Goal: Task Accomplishment & Management: Manage account settings

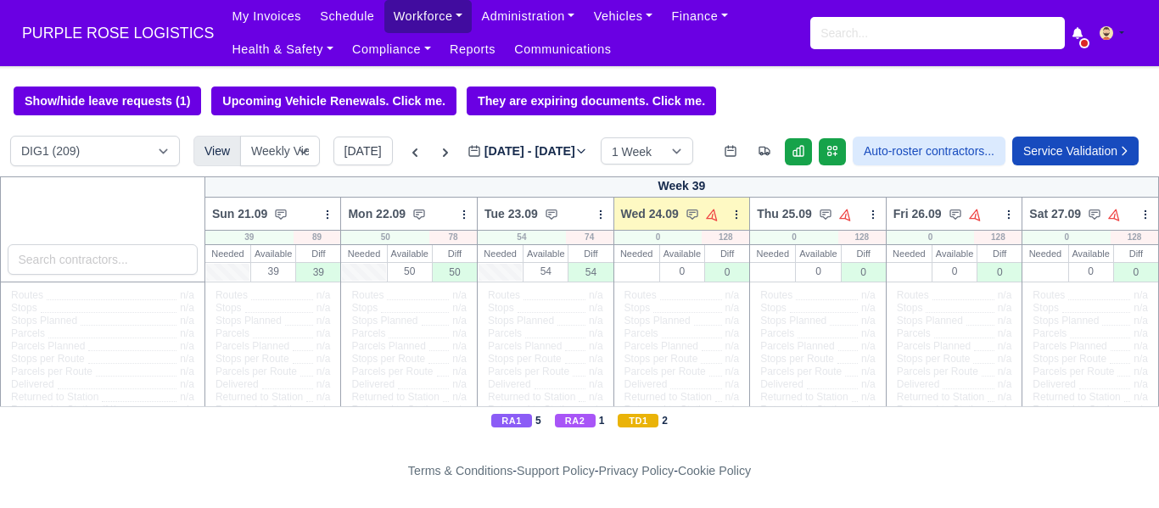
click at [392, 19] on link "Workforce" at bounding box center [429, 16] width 88 height 33
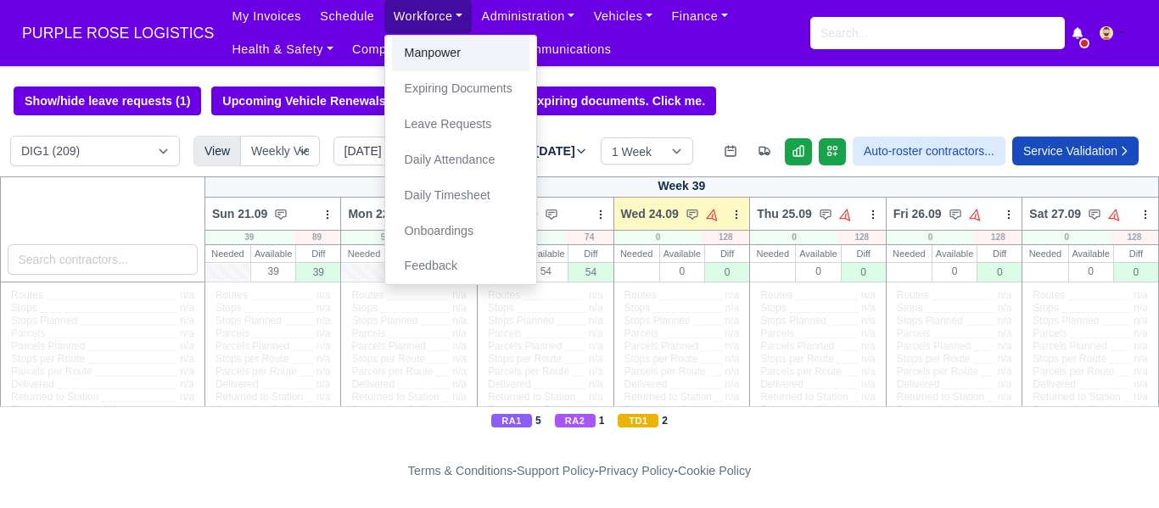
click at [415, 57] on link "Manpower" at bounding box center [461, 54] width 138 height 36
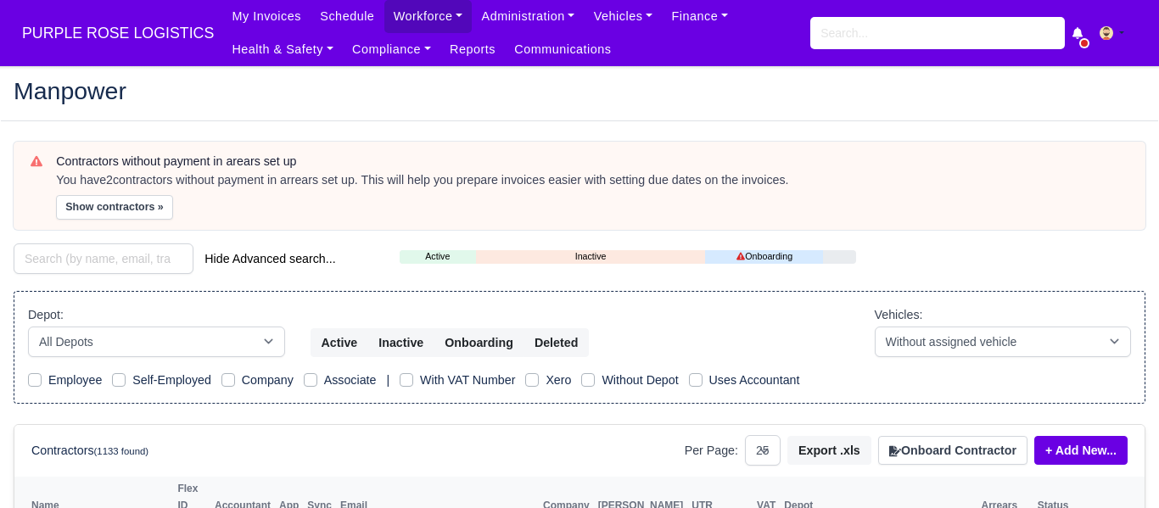
select select "25"
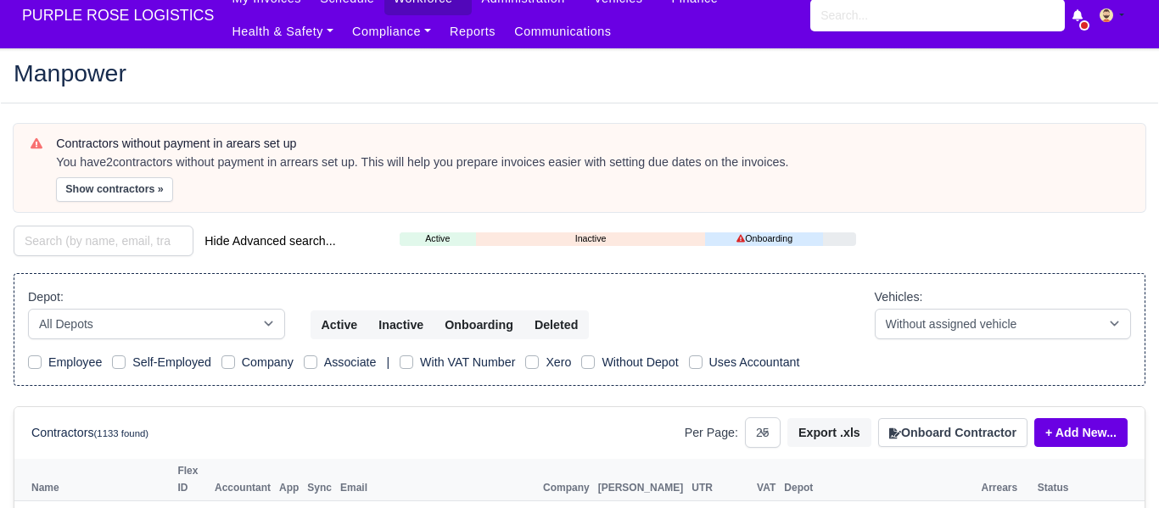
scroll to position [26, 0]
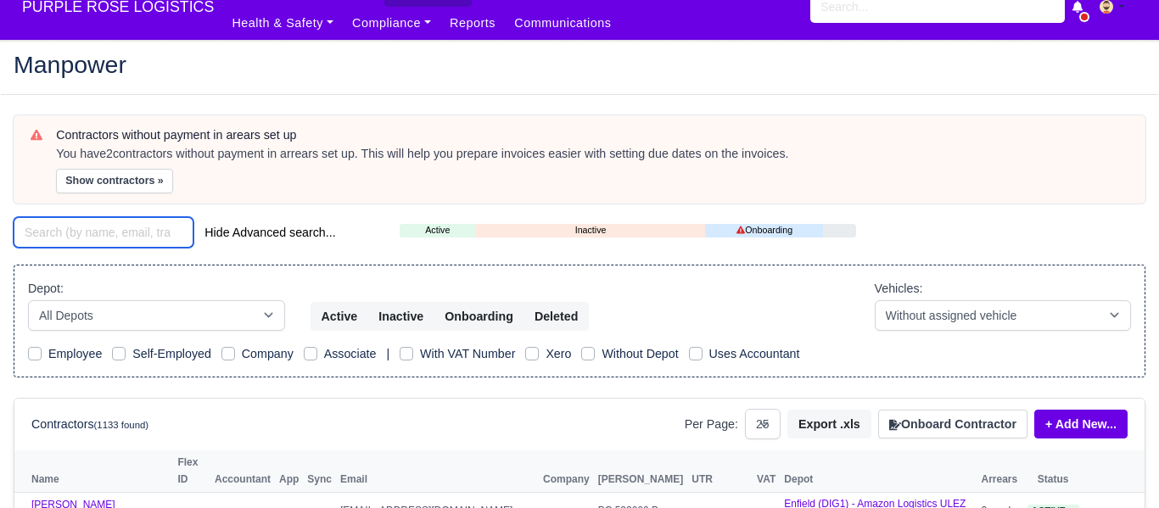
click at [94, 235] on input "search" at bounding box center [104, 232] width 180 height 31
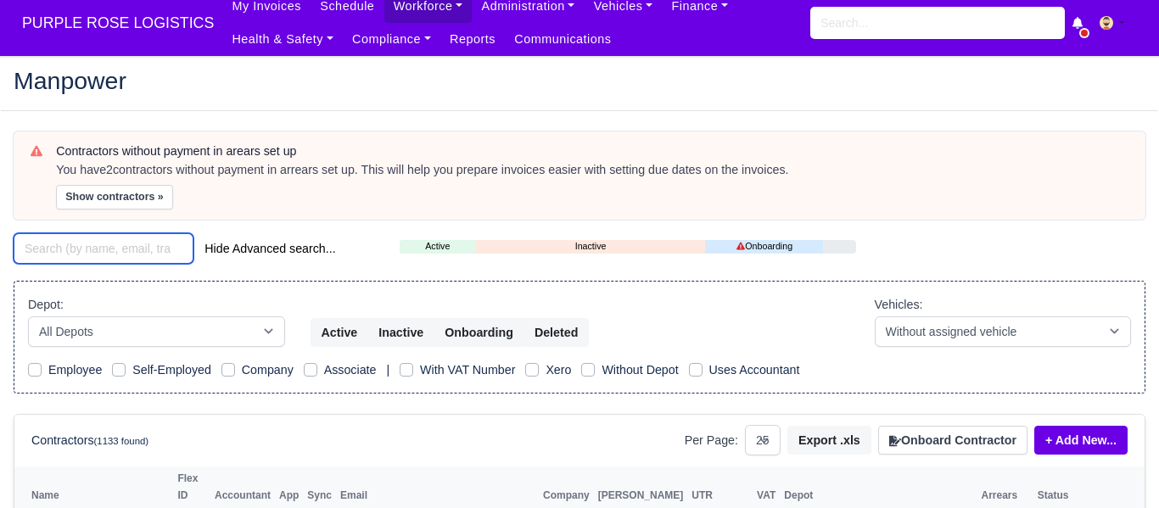
scroll to position [9, 0]
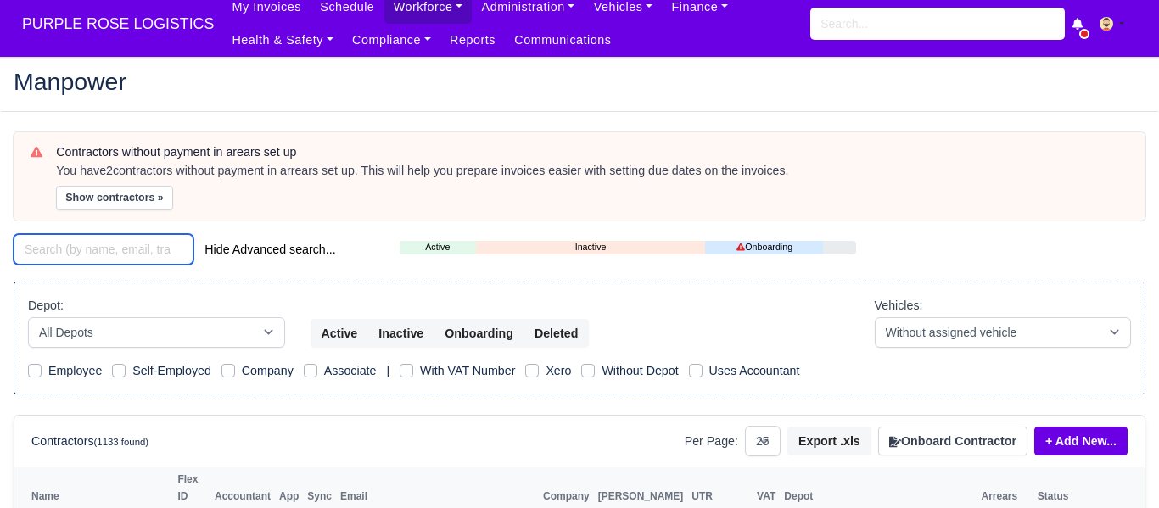
click at [77, 247] on input "search" at bounding box center [104, 249] width 180 height 31
type input "nasr"
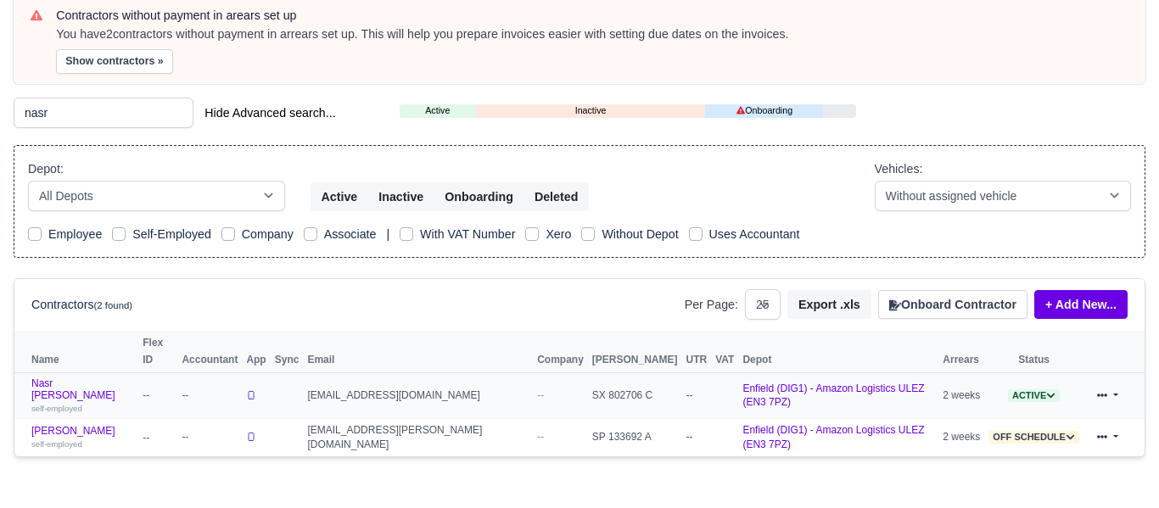
scroll to position [149, 0]
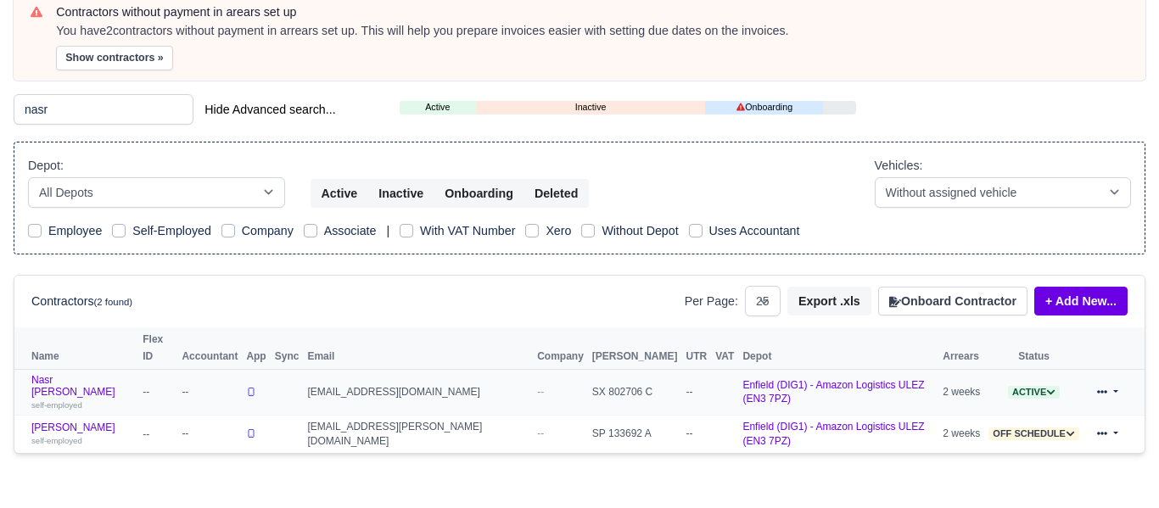
click at [1026, 386] on span "Active" at bounding box center [1034, 392] width 52 height 13
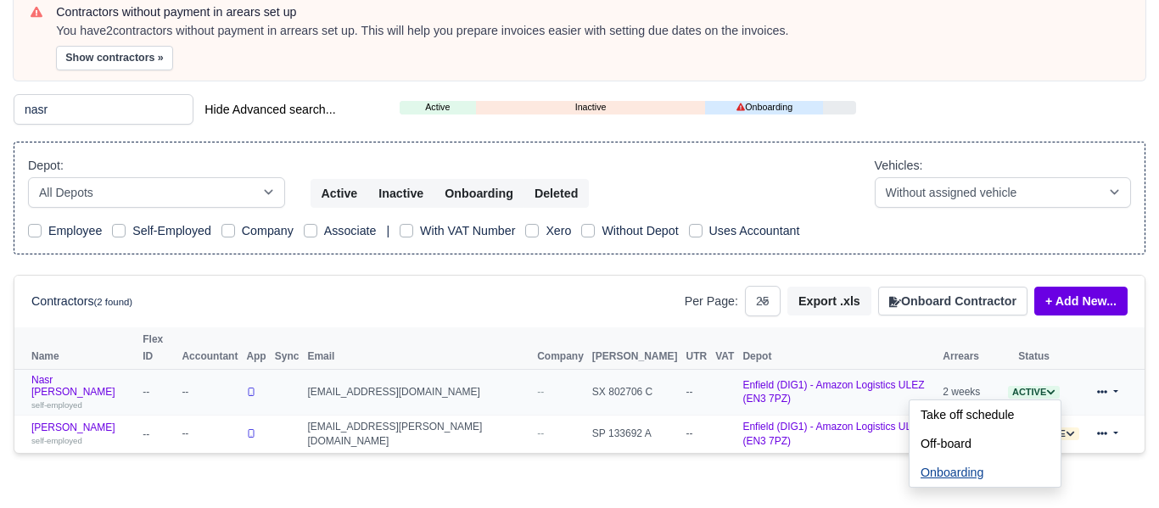
click at [956, 458] on button "Onboarding" at bounding box center [952, 472] width 85 height 29
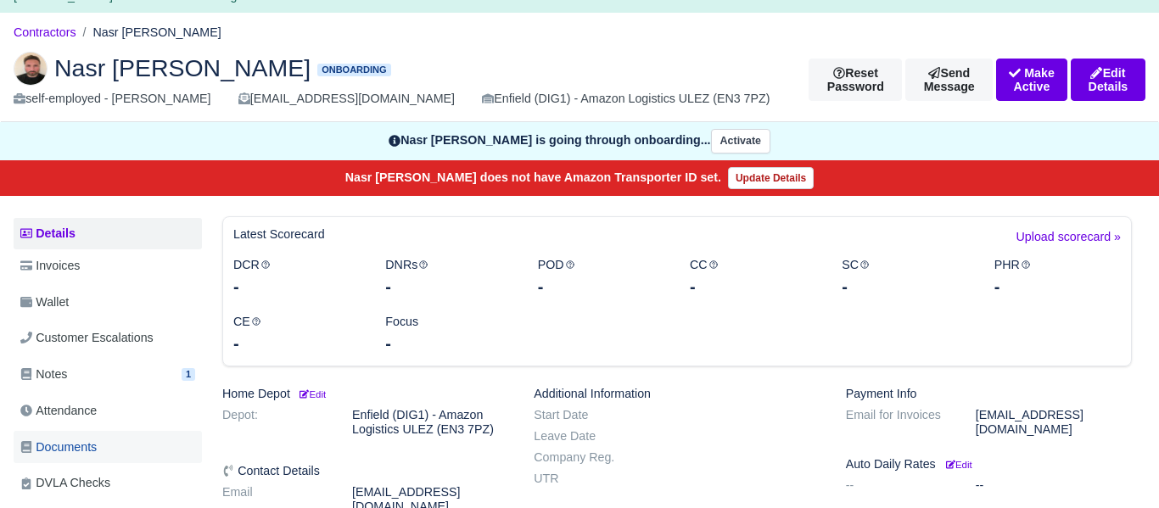
scroll to position [78, 0]
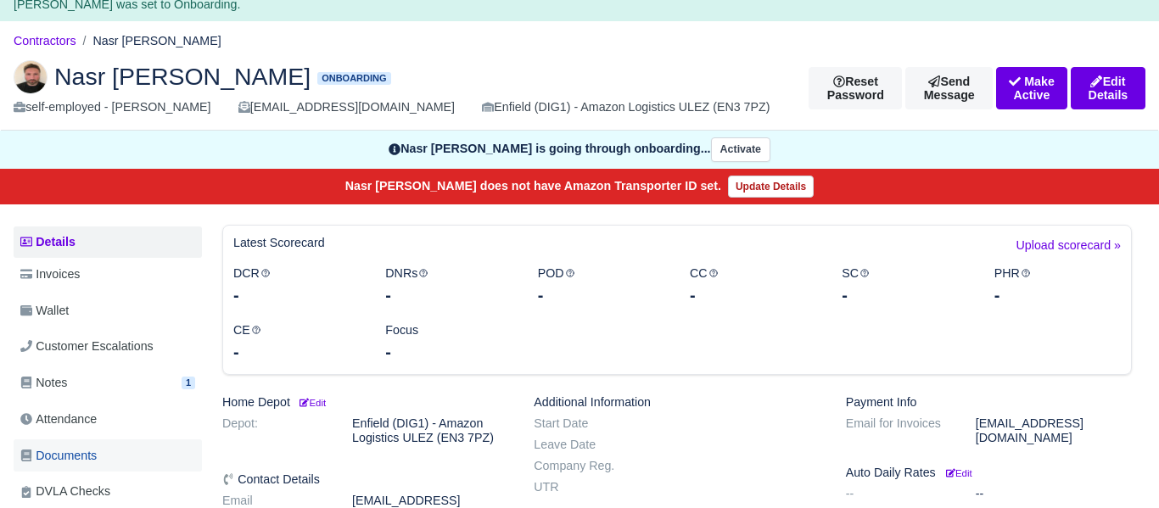
click at [87, 457] on span "Documents" at bounding box center [58, 456] width 76 height 20
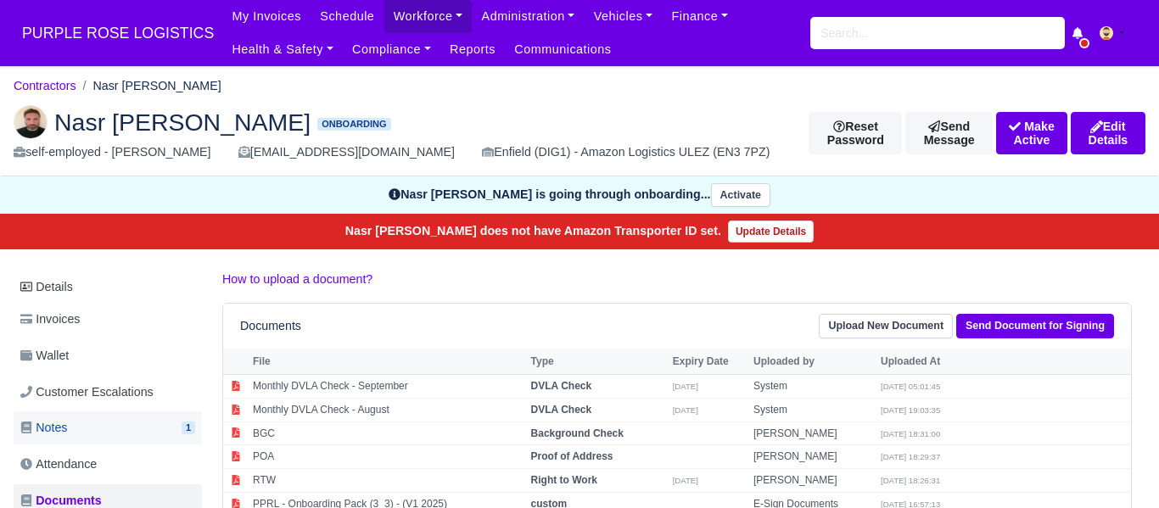
click at [70, 421] on link "Notes 1" at bounding box center [108, 428] width 188 height 33
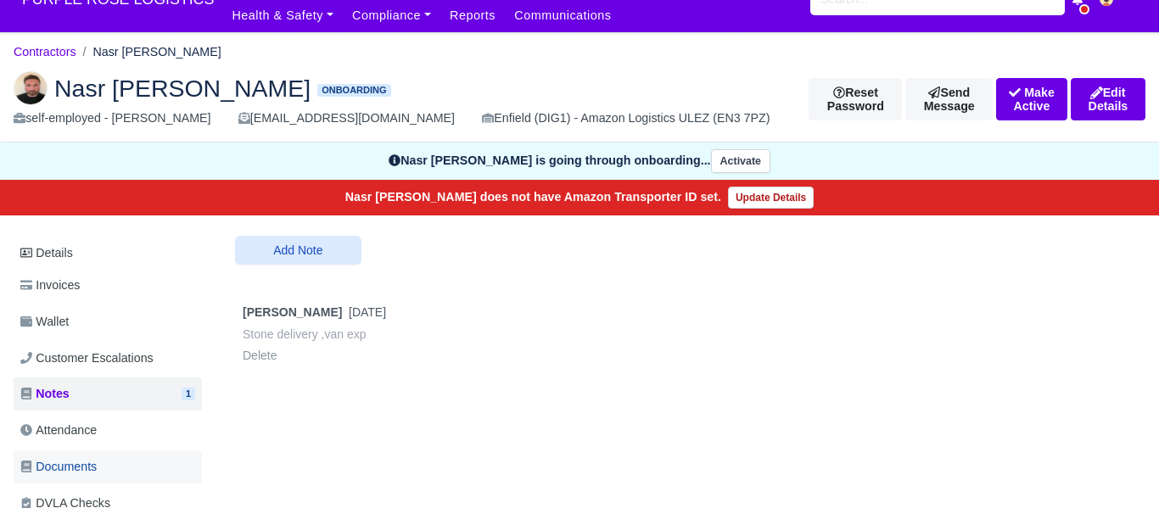
scroll to position [35, 0]
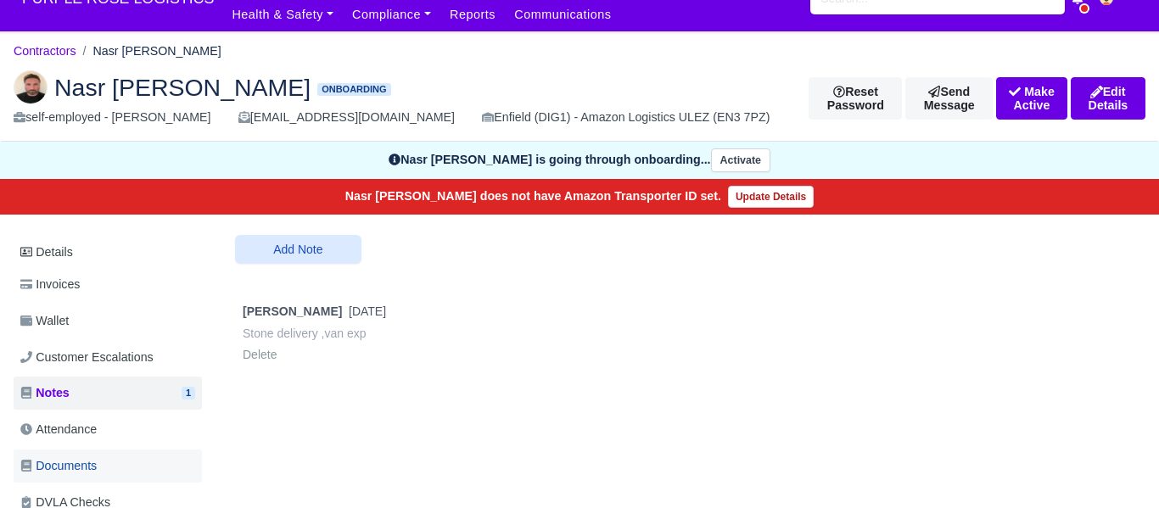
click at [89, 466] on span "Documents" at bounding box center [58, 467] width 76 height 20
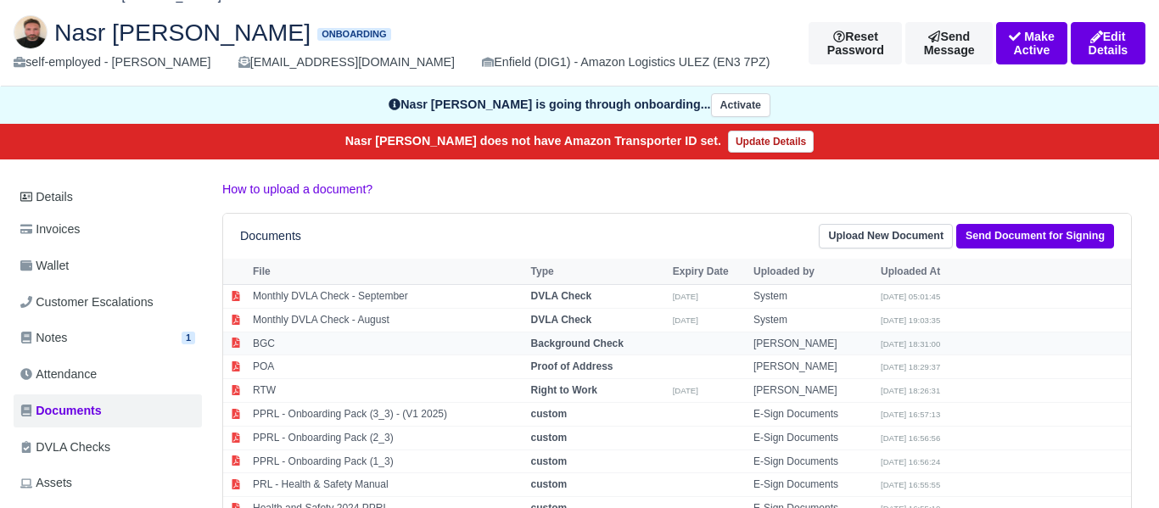
scroll to position [104, 0]
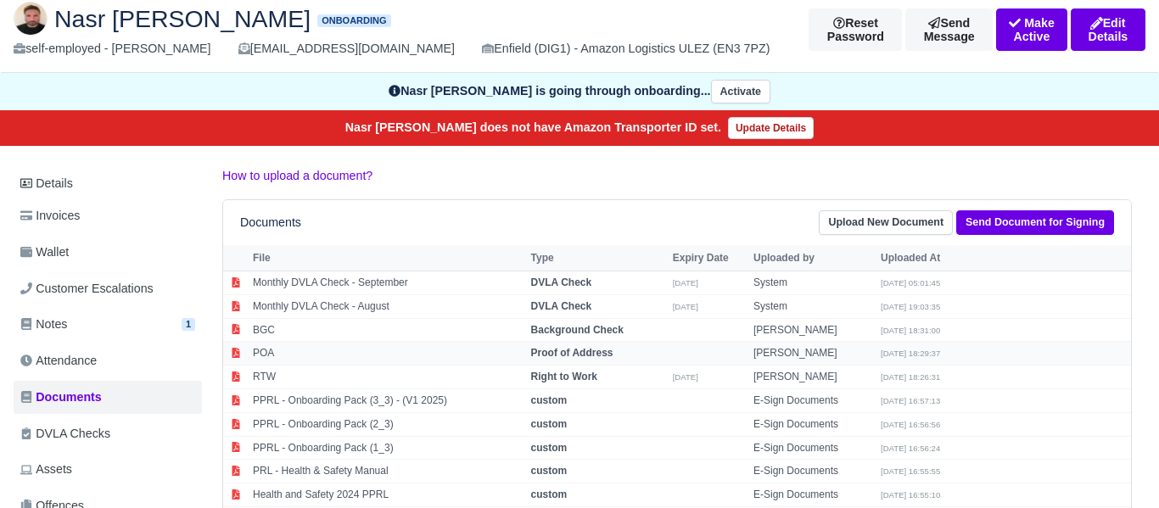
click at [574, 352] on strong "Proof of Address" at bounding box center [572, 353] width 82 height 12
select select "proof-of-address"
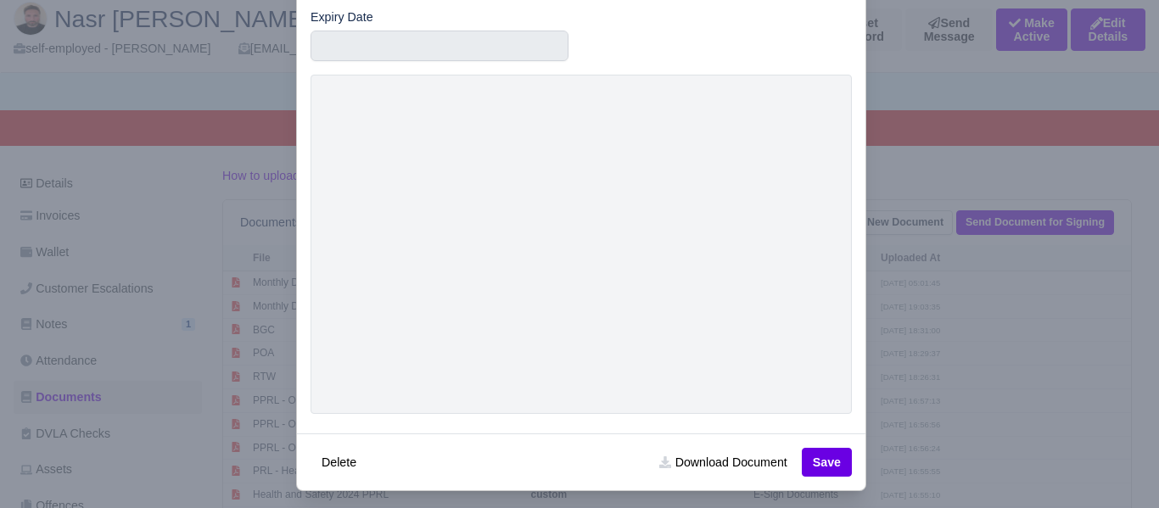
scroll to position [152, 0]
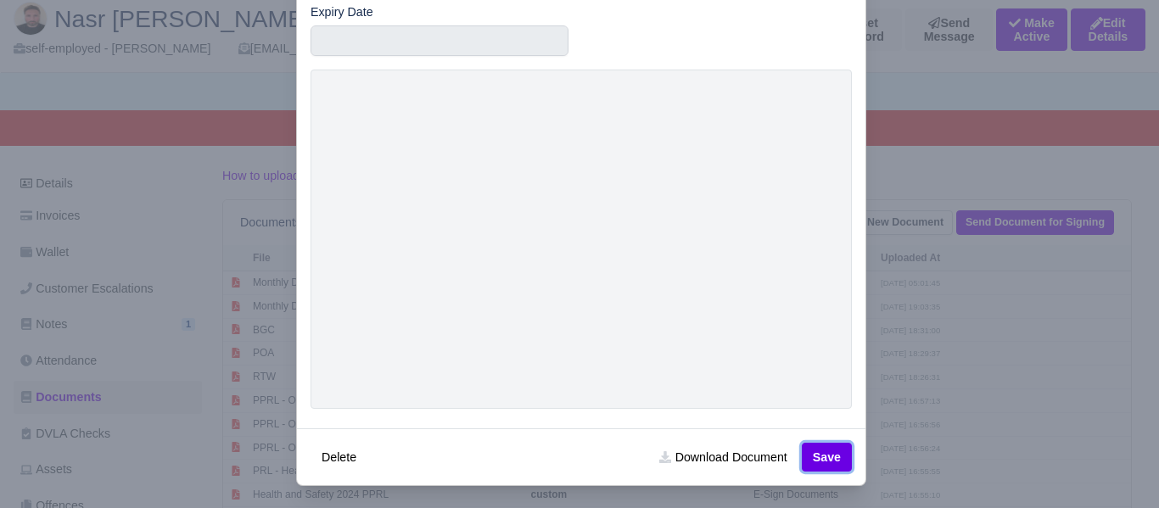
click at [827, 450] on button "Save" at bounding box center [827, 457] width 50 height 29
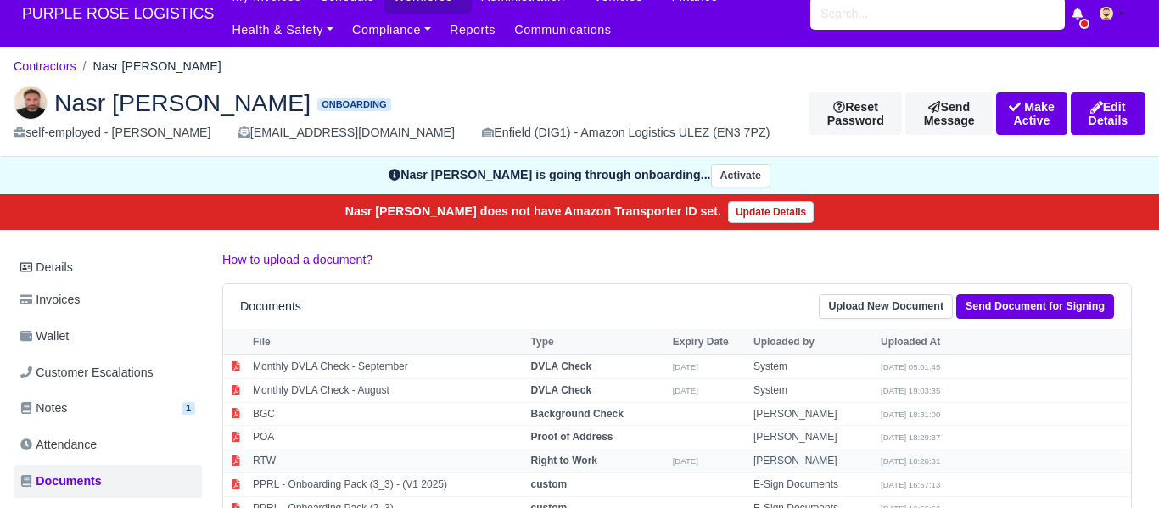
scroll to position [26, 0]
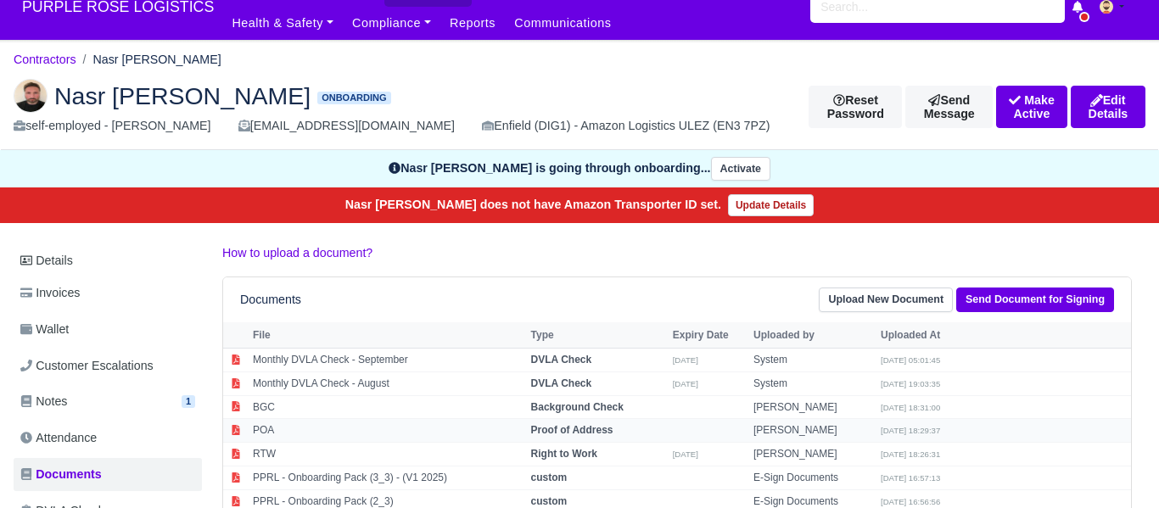
click at [592, 426] on strong "Proof of Address" at bounding box center [572, 430] width 82 height 12
select select "proof-of-address"
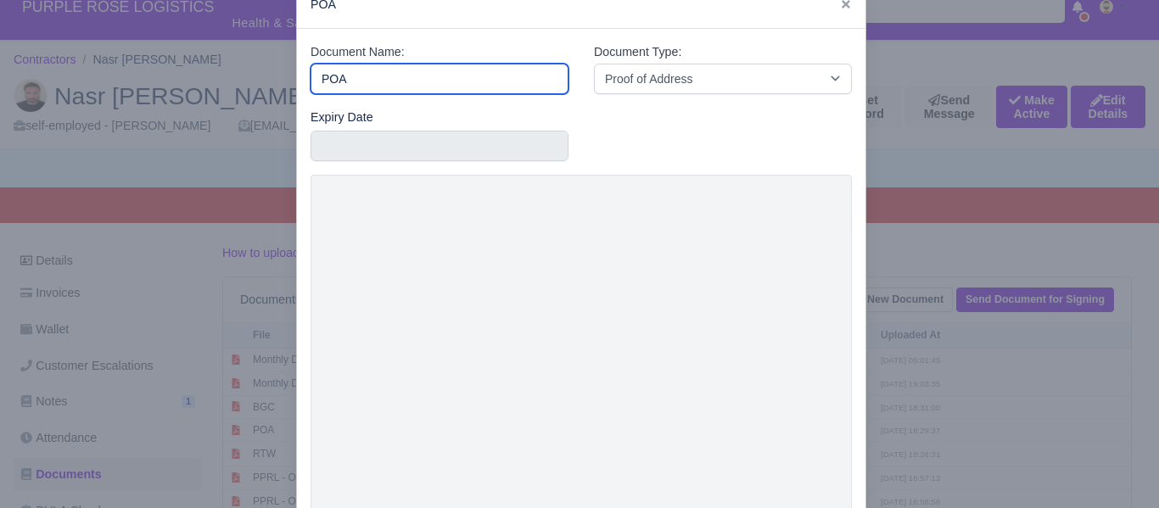
scroll to position [50, 0]
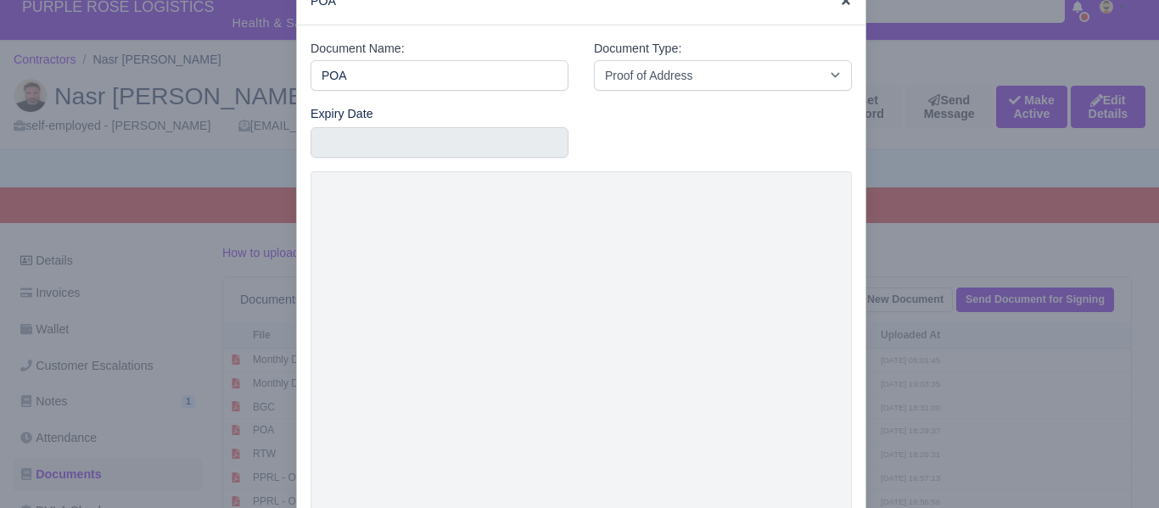
click at [844, 4] on icon at bounding box center [846, 1] width 12 height 12
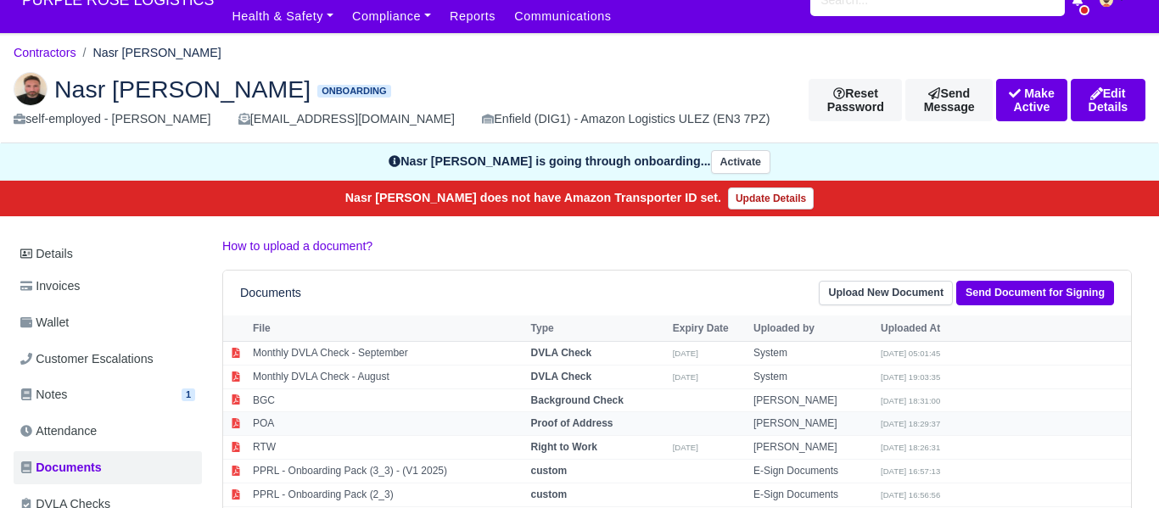
scroll to position [53, 0]
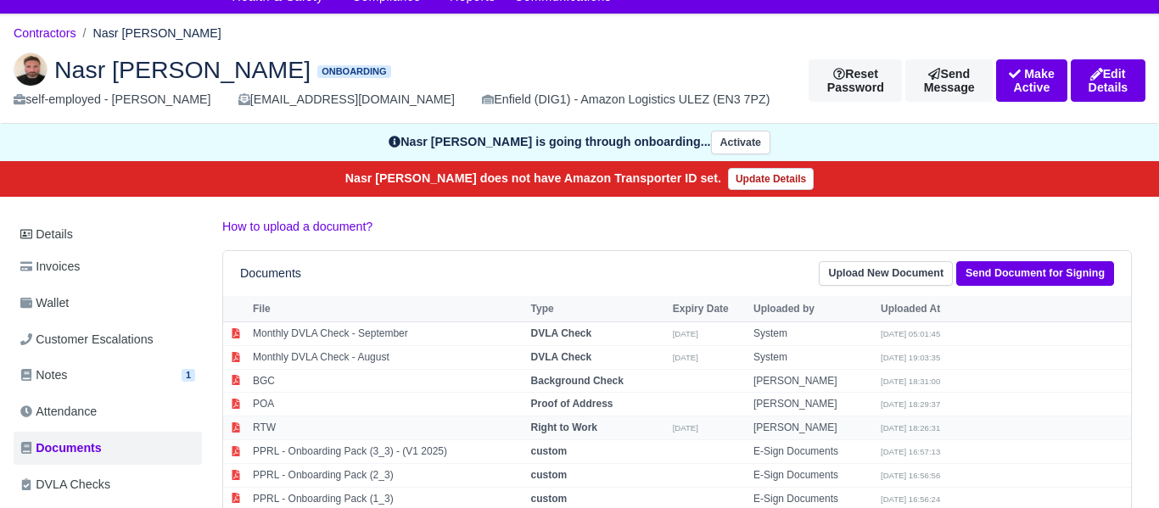
click at [577, 424] on strong "Right to Work" at bounding box center [564, 428] width 66 height 12
select select "right-to-work"
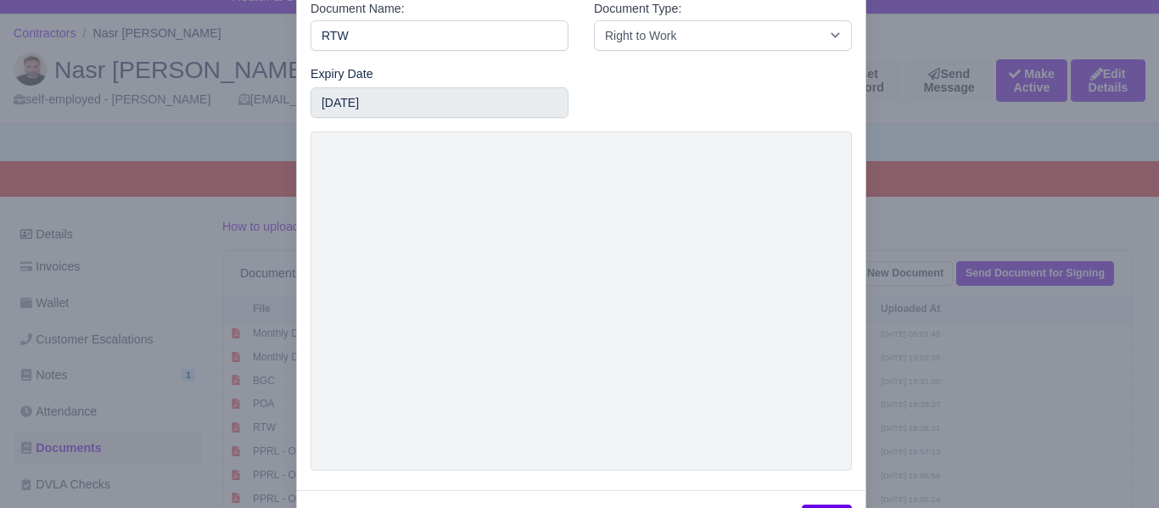
scroll to position [101, 0]
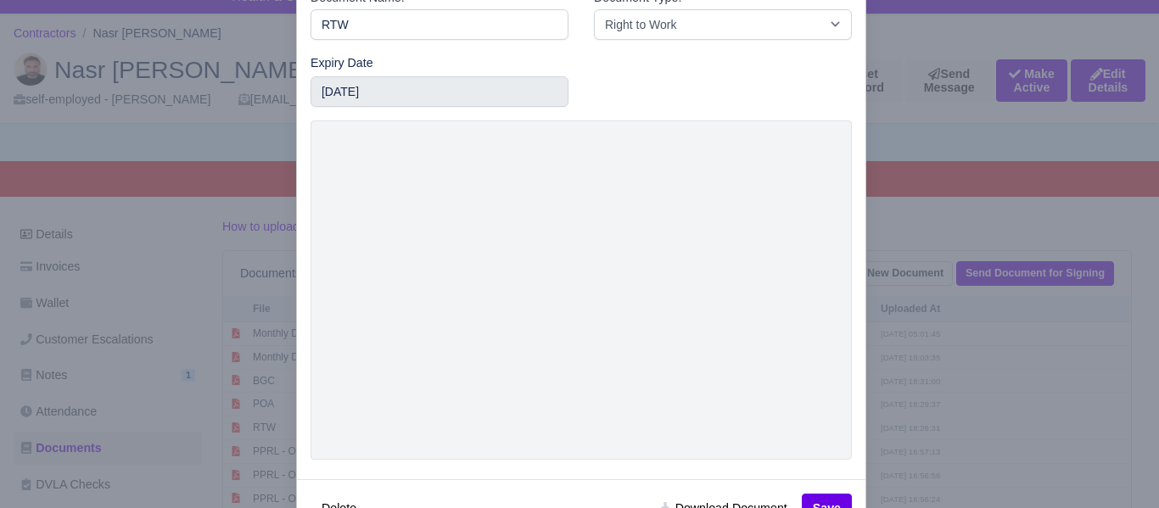
drag, startPoint x: 811, startPoint y: 79, endPoint x: 822, endPoint y: 136, distance: 57.9
click at [800, 36] on div "Document Name: RTW Document Type: -- Accounting Engagement Letter Age Verificat…" at bounding box center [581, 227] width 569 height 505
click at [1027, 224] on div at bounding box center [579, 254] width 1159 height 508
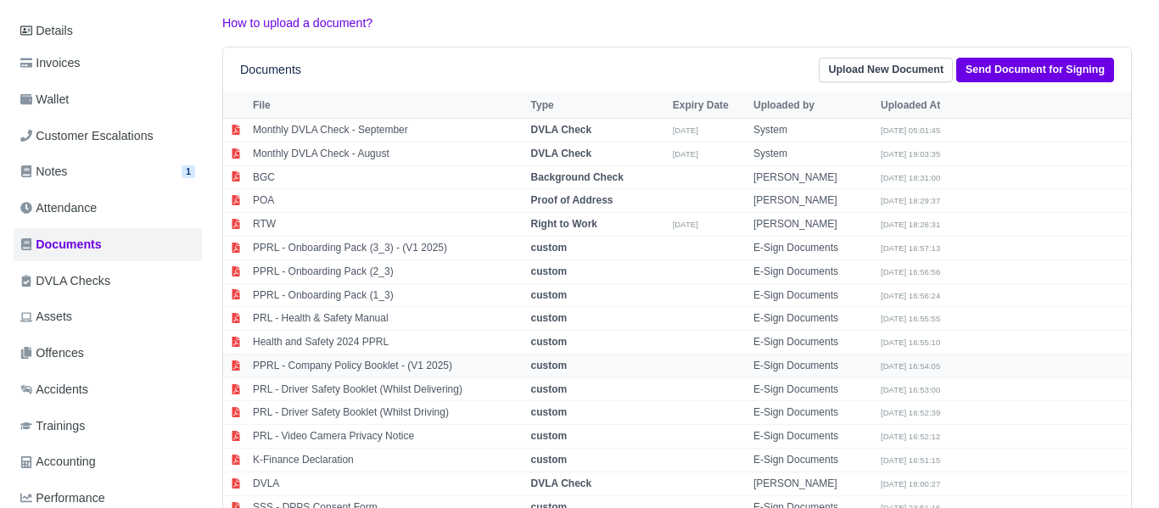
scroll to position [255, 0]
click at [590, 228] on strong "Right to Work" at bounding box center [564, 225] width 66 height 12
select select "right-to-work"
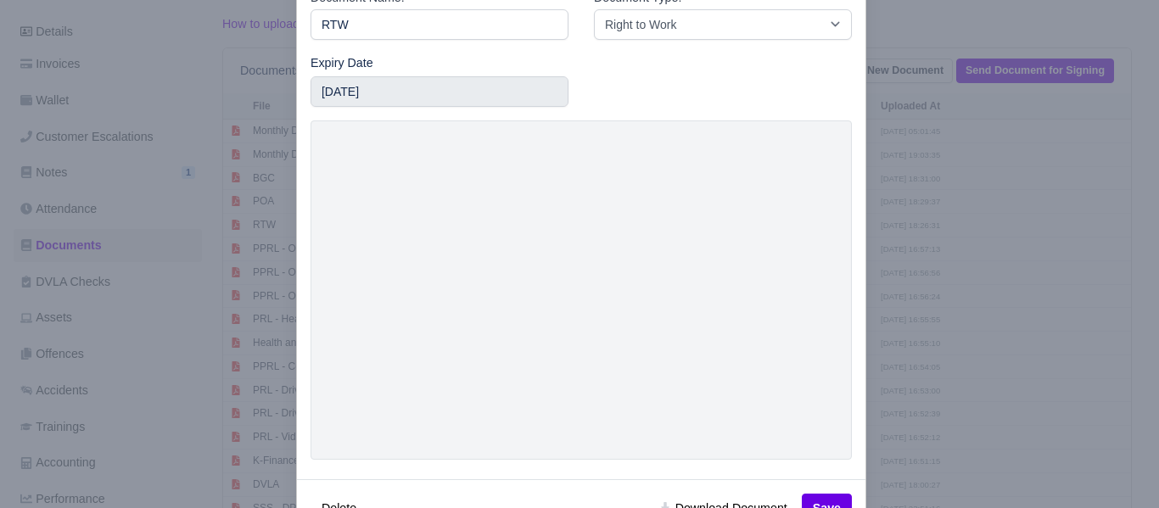
scroll to position [157, 0]
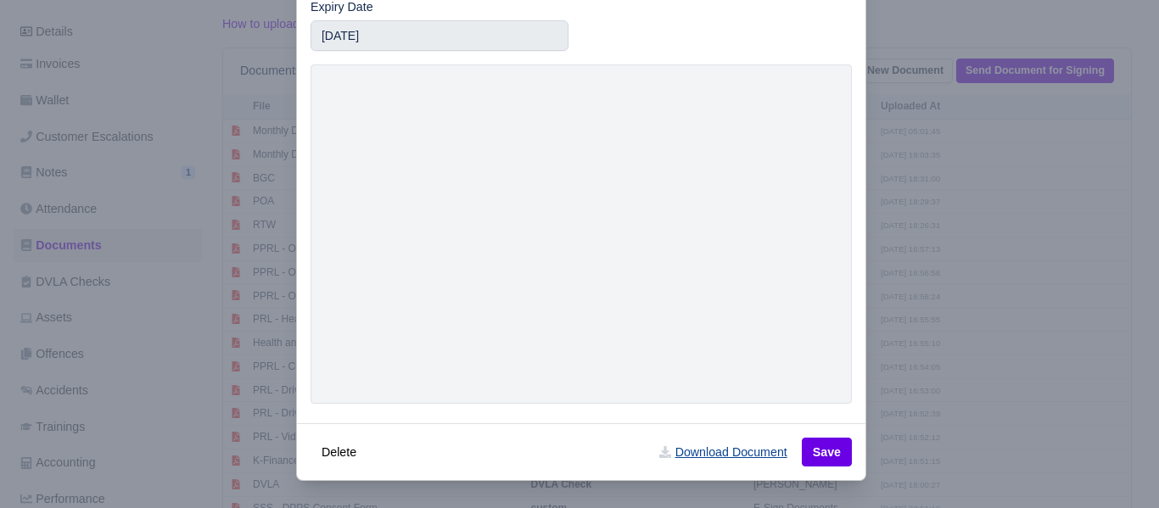
click at [735, 450] on link "Download Document" at bounding box center [722, 452] width 149 height 29
click at [913, 31] on div at bounding box center [579, 254] width 1159 height 508
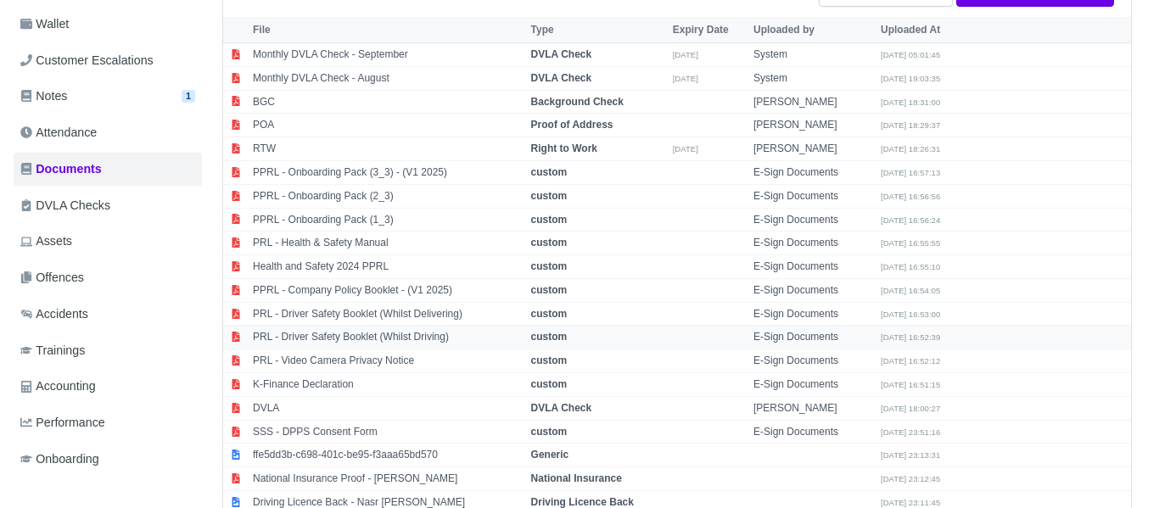
scroll to position [336, 0]
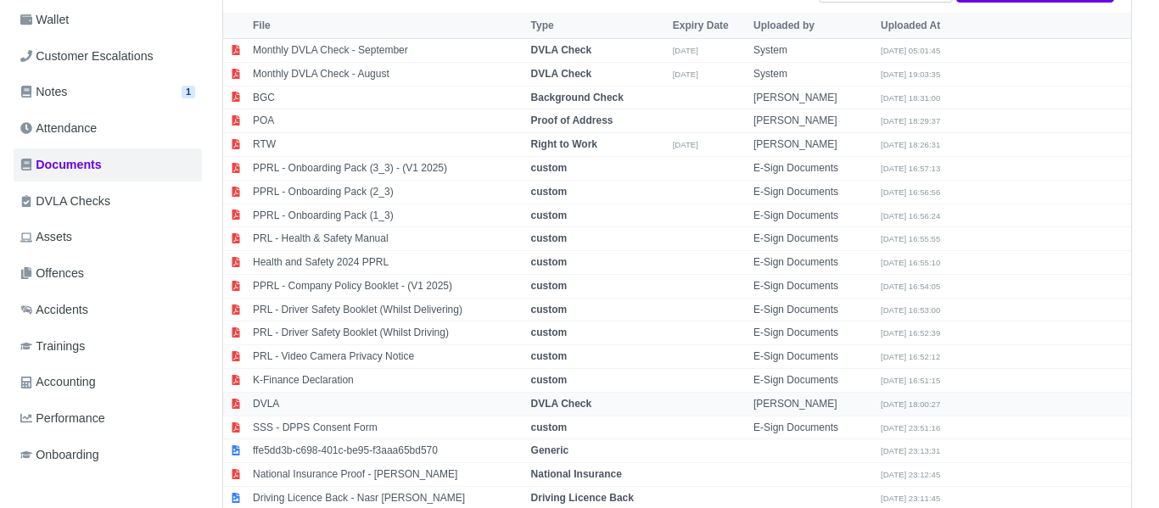
click at [567, 401] on strong "DVLA Check" at bounding box center [561, 404] width 61 height 12
select select "dvla-check"
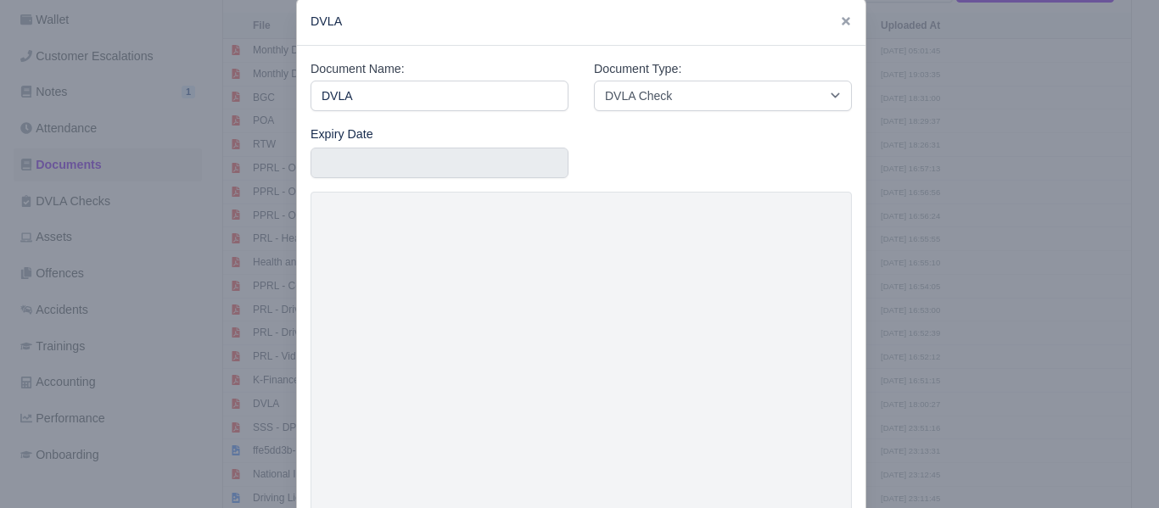
scroll to position [157, 0]
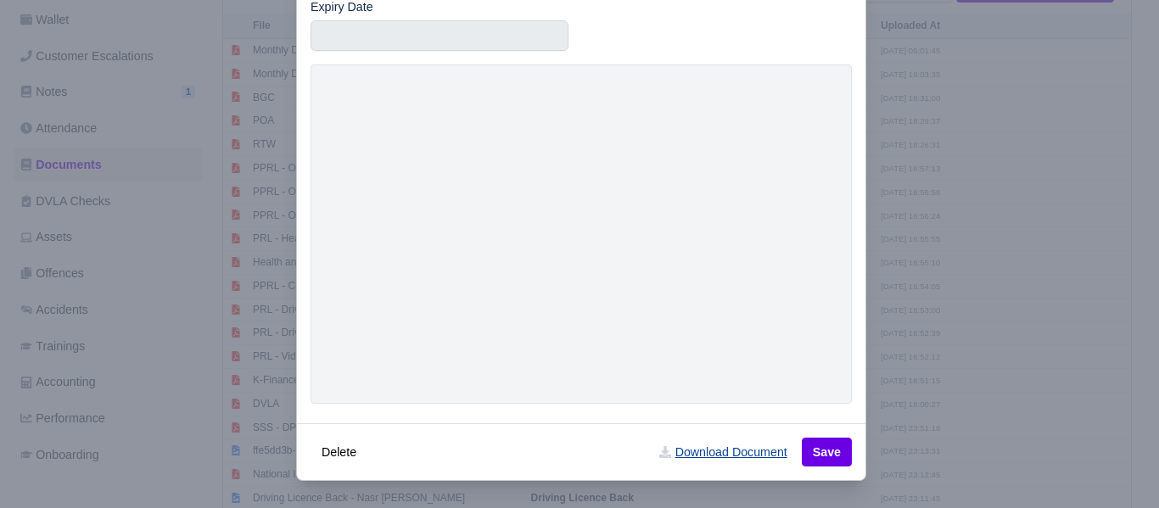
click at [712, 454] on link "Download Document" at bounding box center [722, 452] width 149 height 29
click at [1088, 145] on div at bounding box center [579, 254] width 1159 height 508
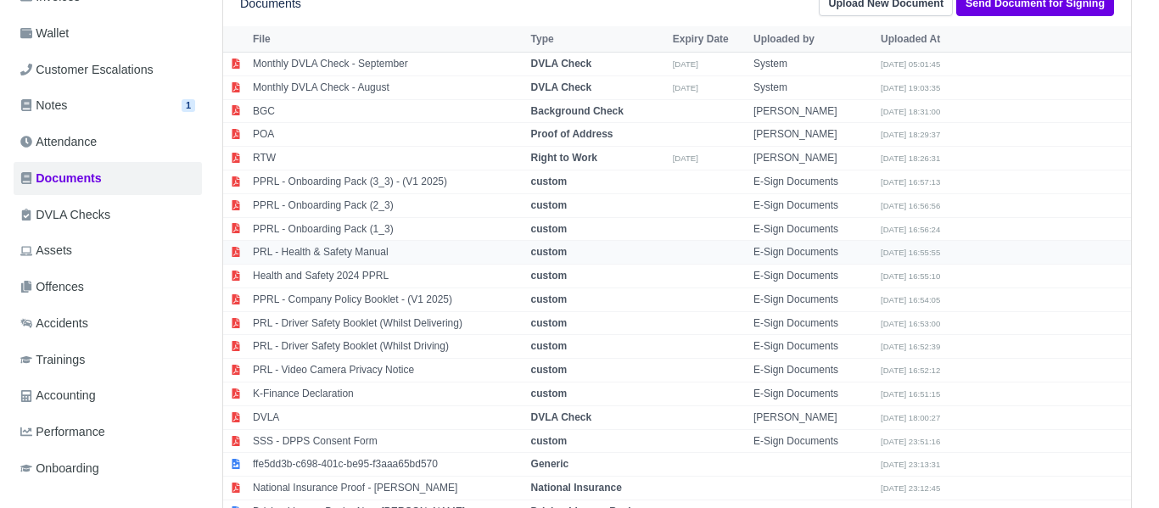
scroll to position [317, 0]
